Goal: Information Seeking & Learning: Find specific fact

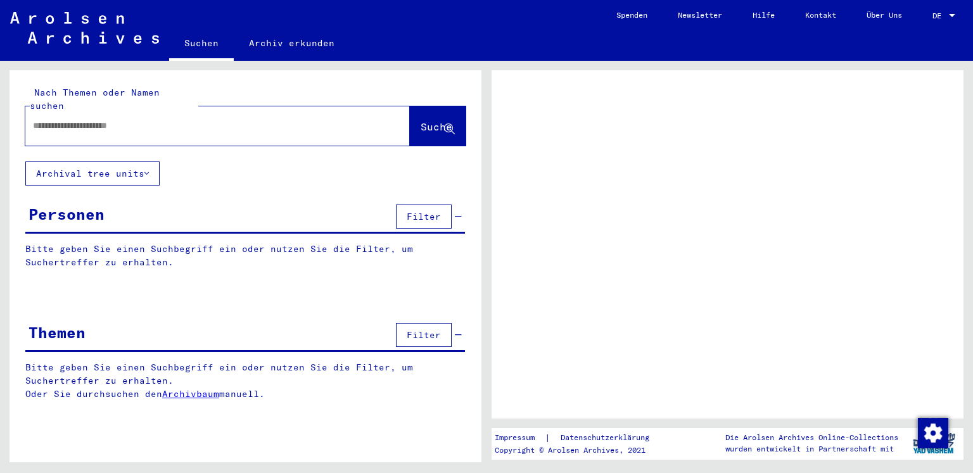
type input "****"
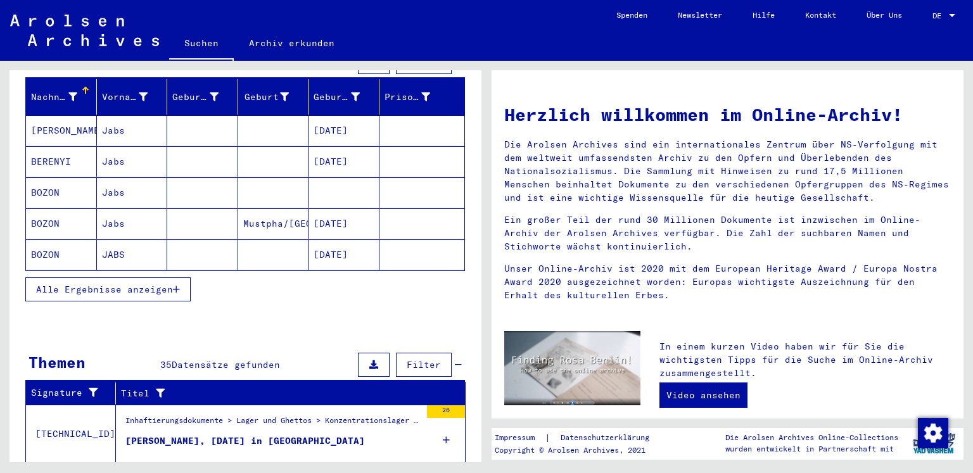
scroll to position [408, 0]
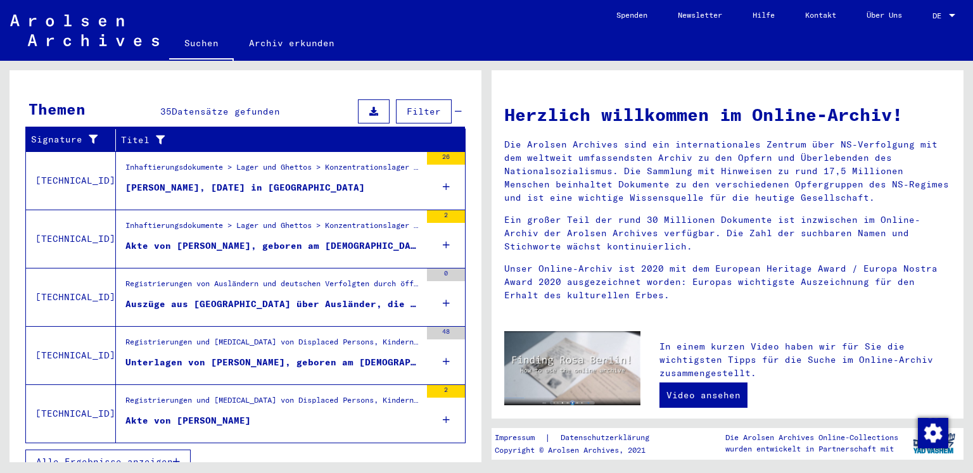
click at [121, 456] on span "Alle Ergebnisse anzeigen" at bounding box center [104, 461] width 137 height 11
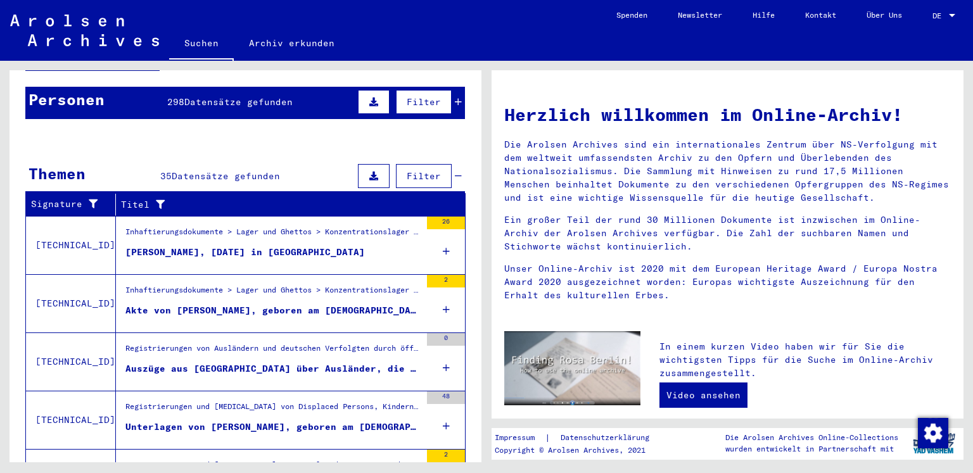
scroll to position [112, 0]
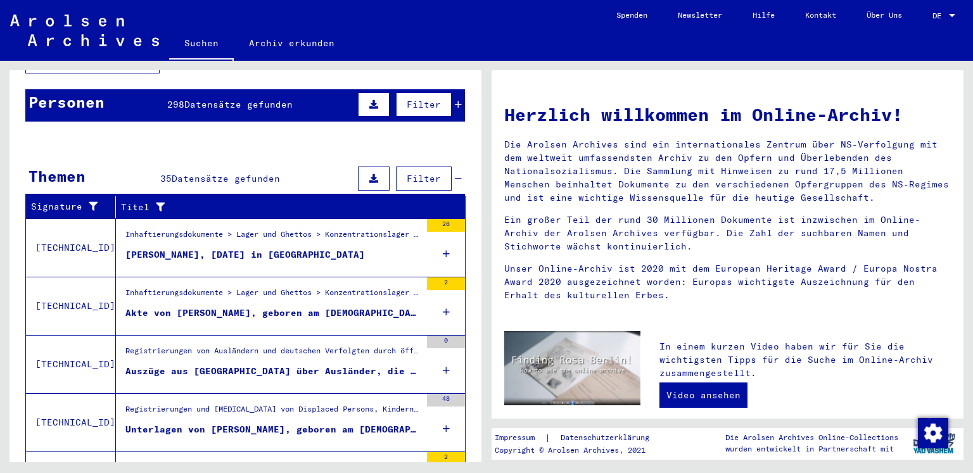
click at [441, 220] on mat-cell at bounding box center [421, 235] width 85 height 30
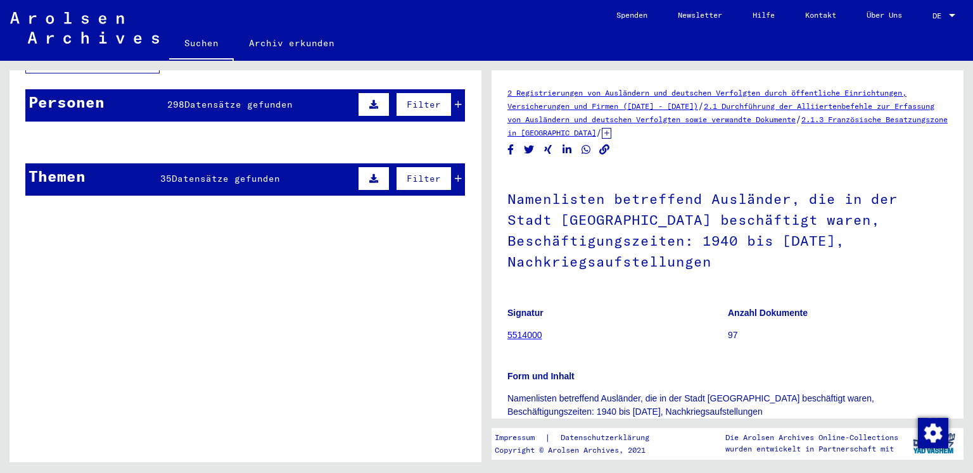
click at [449, 165] on mat-cell at bounding box center [421, 173] width 85 height 31
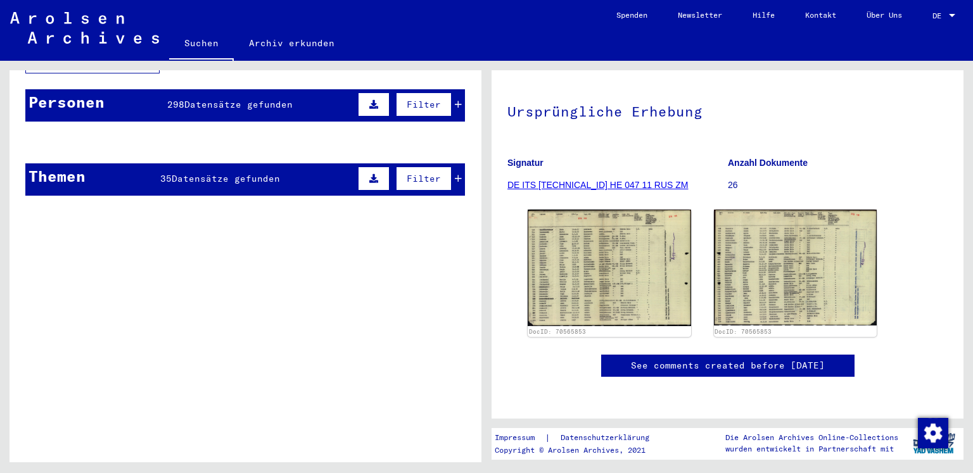
scroll to position [253, 0]
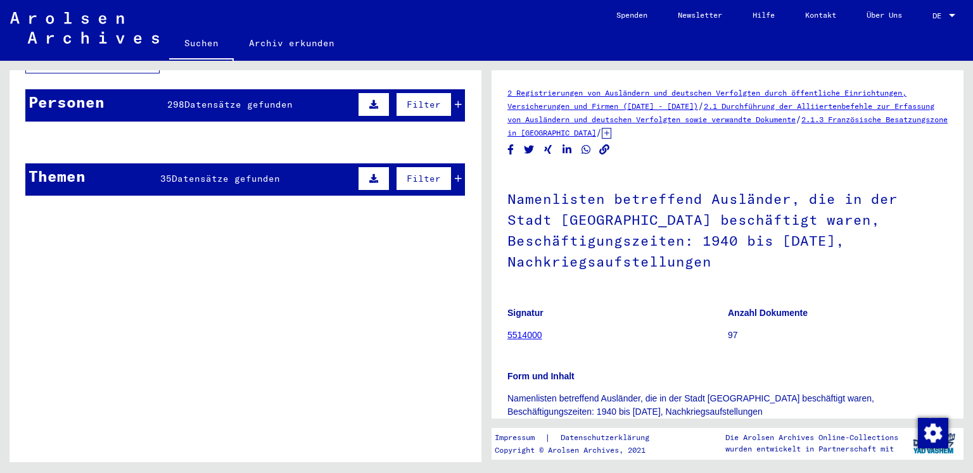
click at [449, 168] on mat-cell at bounding box center [421, 173] width 85 height 31
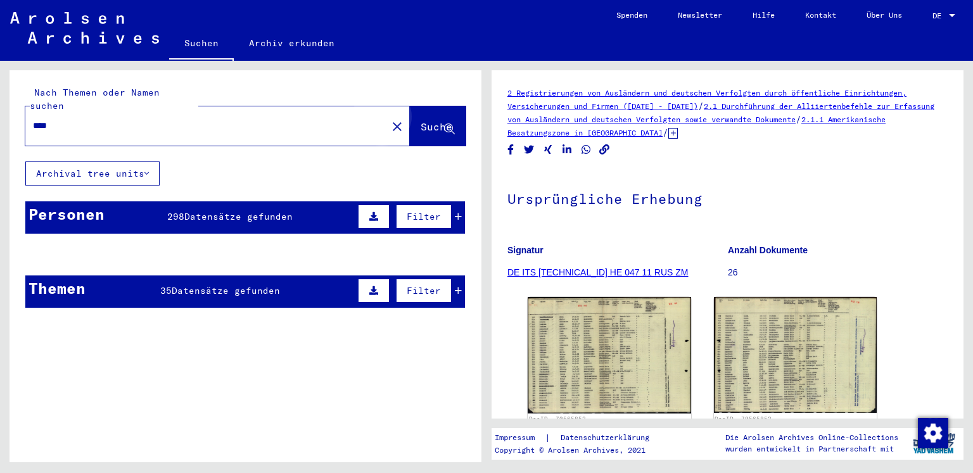
click at [420, 120] on span "Suche" at bounding box center [436, 126] width 32 height 13
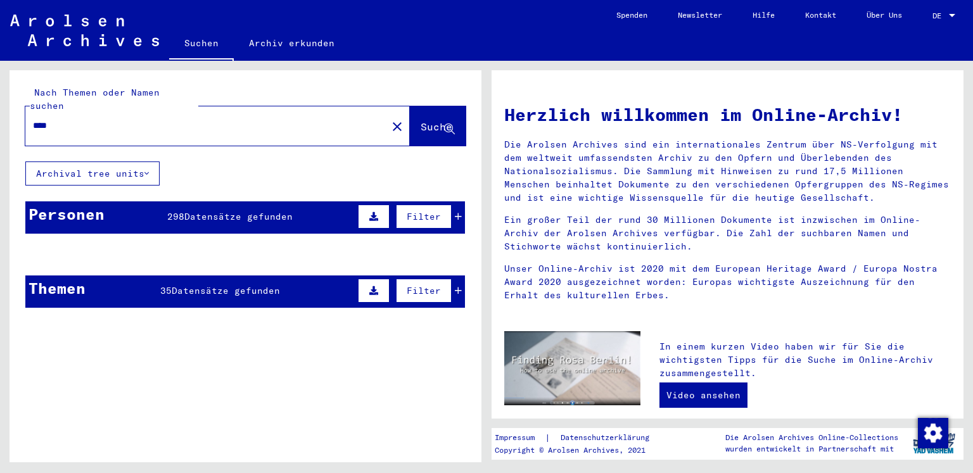
click at [79, 161] on button "Archival tree units" at bounding box center [92, 173] width 134 height 24
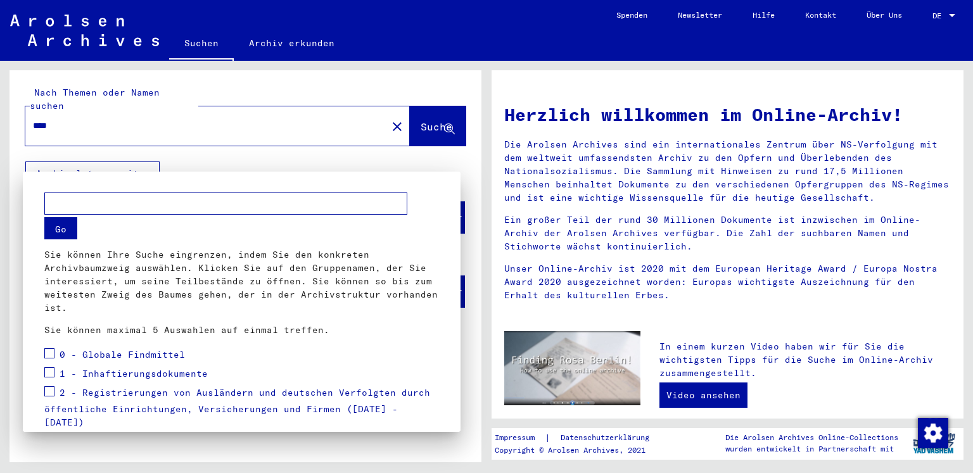
click at [154, 112] on div at bounding box center [486, 236] width 973 height 473
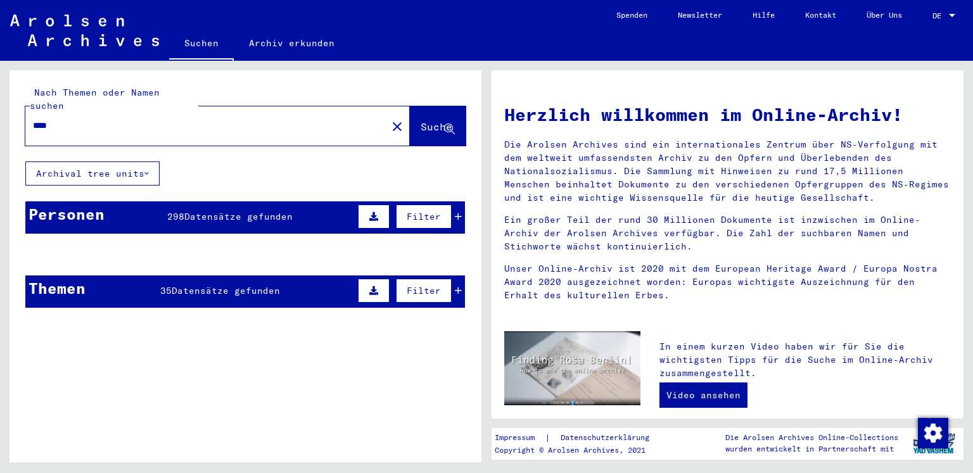
click at [130, 162] on button "Archival tree units" at bounding box center [92, 173] width 134 height 24
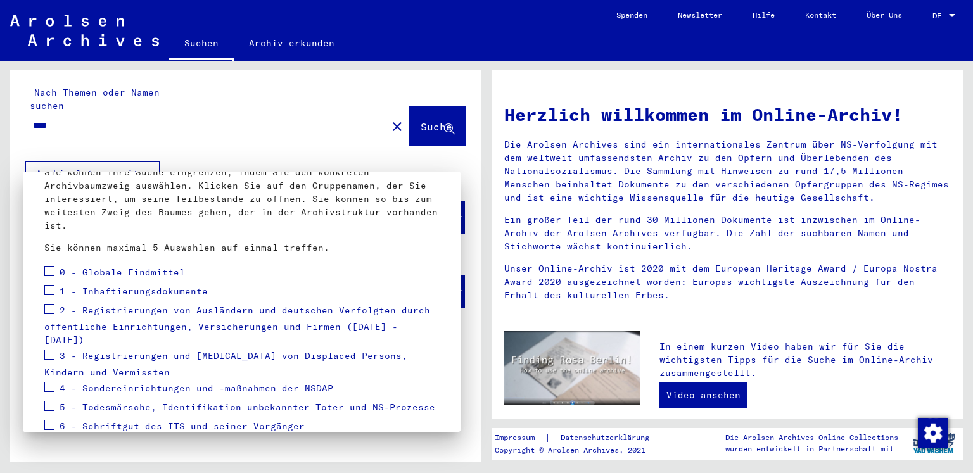
scroll to position [165, 0]
